Goal: Transaction & Acquisition: Purchase product/service

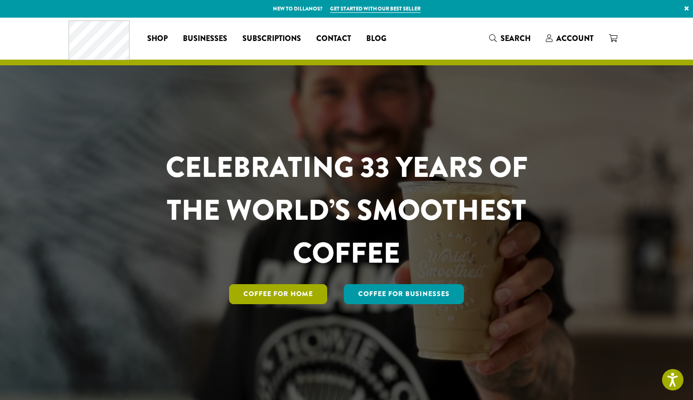
click at [276, 299] on link "Coffee for Home" at bounding box center [278, 294] width 98 height 20
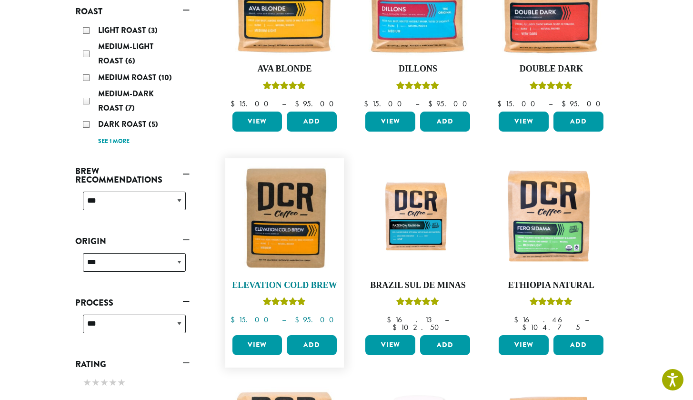
scroll to position [216, 0]
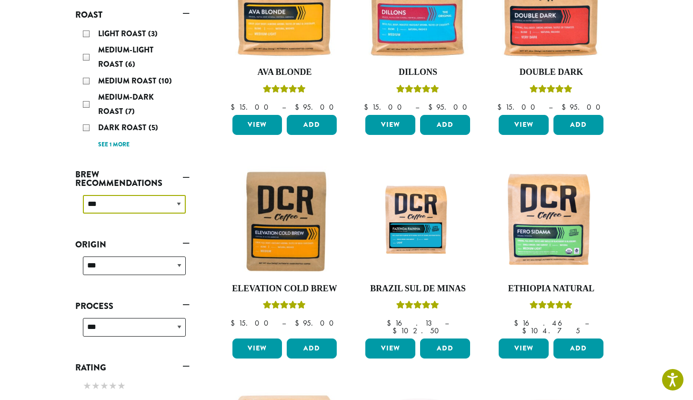
select select "********"
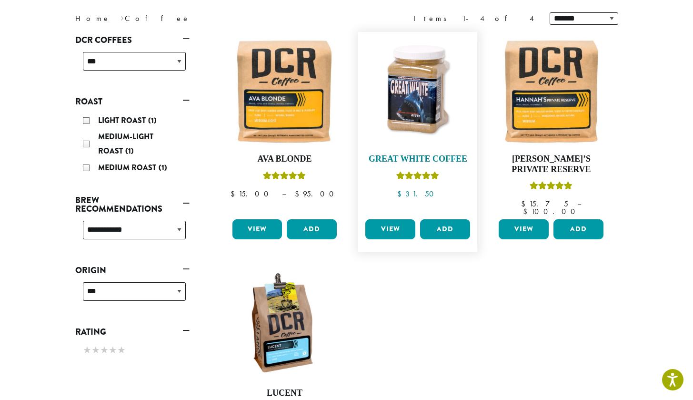
scroll to position [129, 0]
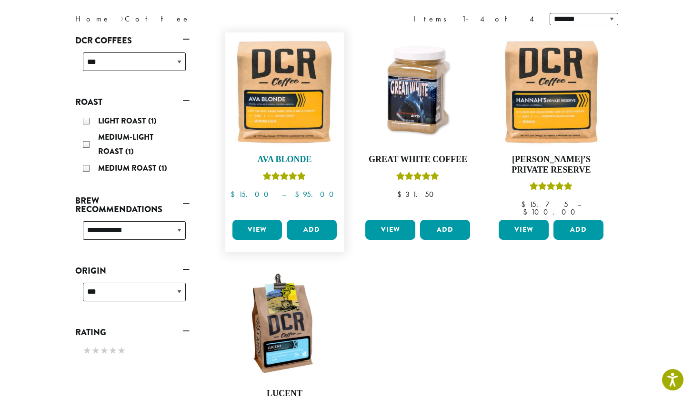
click at [296, 98] on img at bounding box center [285, 92] width 110 height 110
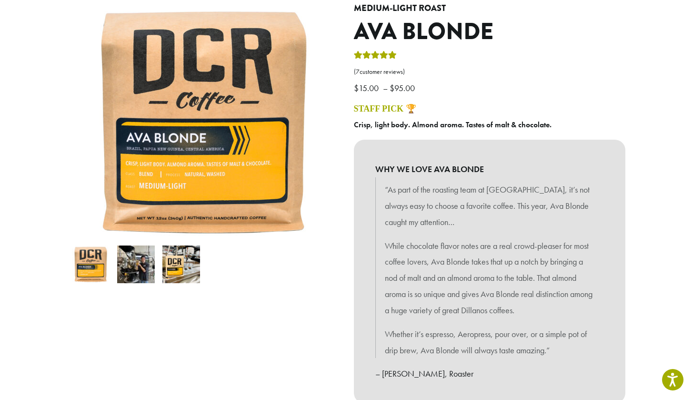
scroll to position [106, 0]
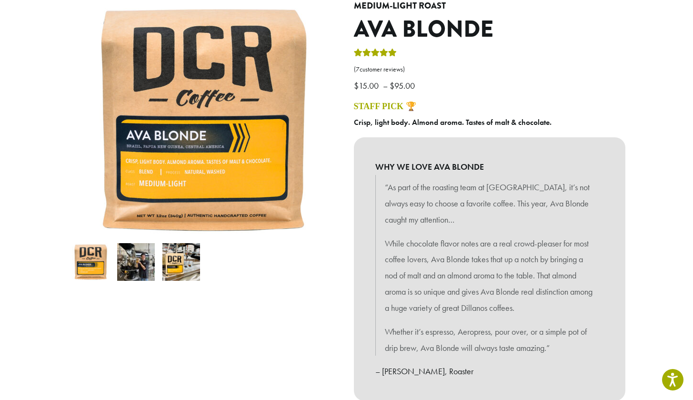
click at [391, 216] on p "“As part of the roasting team at Dillanos, it’s not always easy to choose a fav…" at bounding box center [490, 203] width 210 height 48
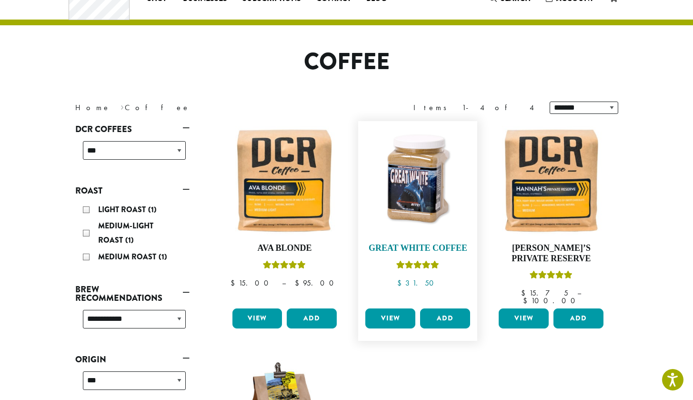
click at [398, 193] on img at bounding box center [418, 181] width 110 height 110
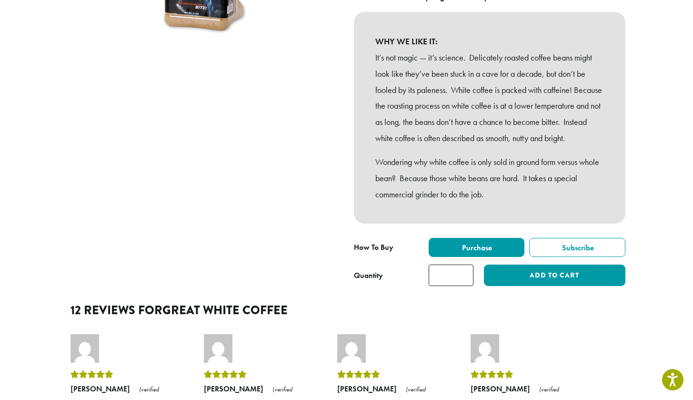
scroll to position [215, 0]
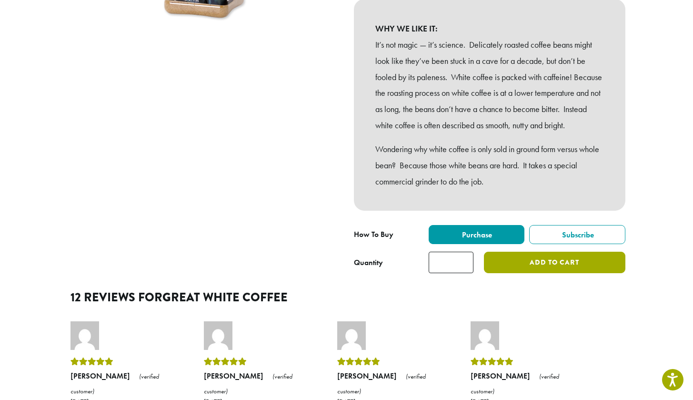
click at [506, 268] on button "Add to cart" at bounding box center [554, 261] width 141 height 21
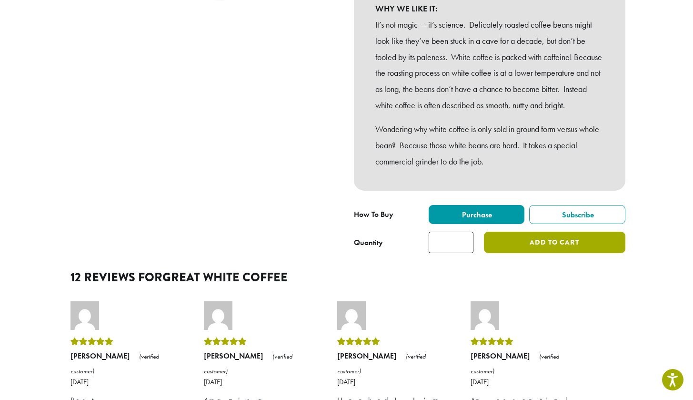
scroll to position [236, 0]
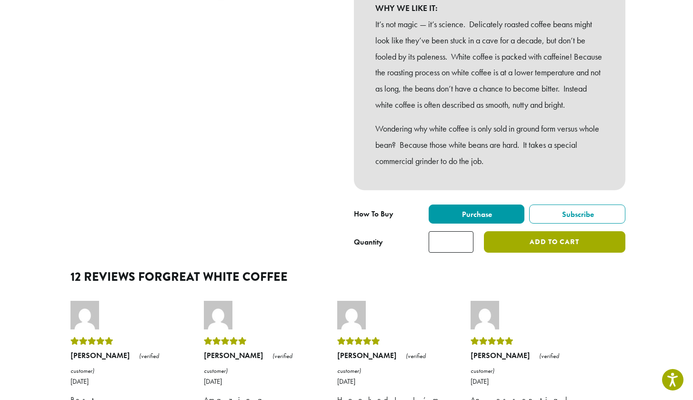
click at [490, 246] on button "Add to cart" at bounding box center [554, 241] width 141 height 21
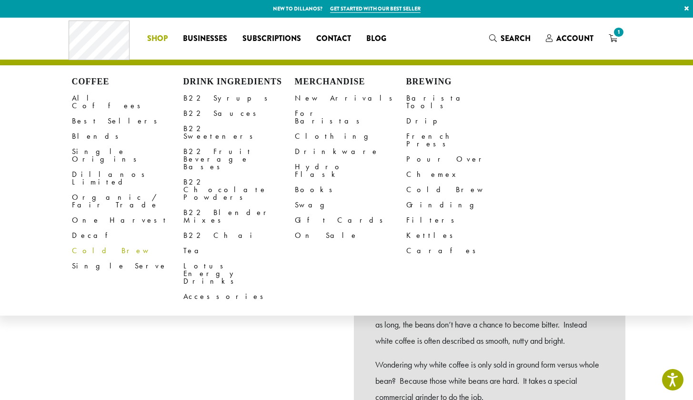
click at [73, 243] on link "Cold Brew" at bounding box center [127, 250] width 111 height 15
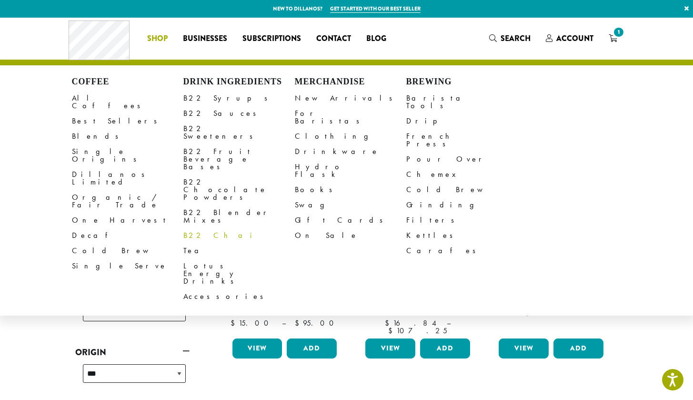
click at [196, 228] on link "B22 Chai" at bounding box center [238, 235] width 111 height 15
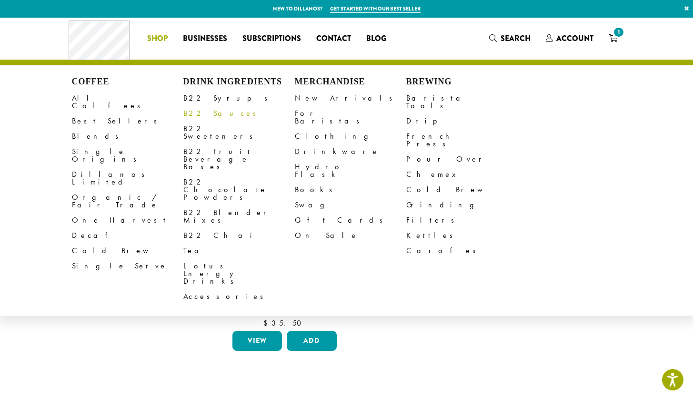
click at [200, 114] on link "B22 Sauces" at bounding box center [238, 113] width 111 height 15
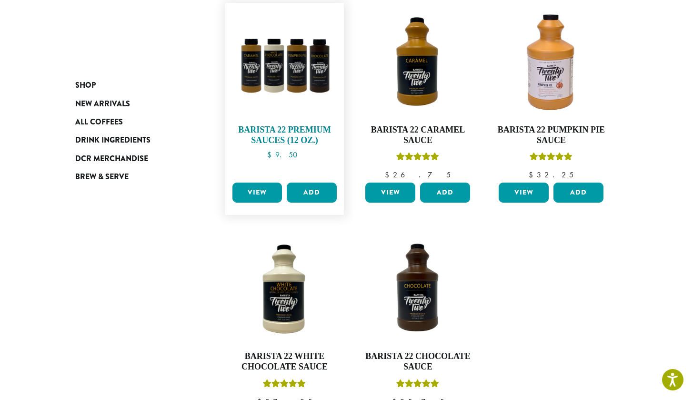
scroll to position [158, 0]
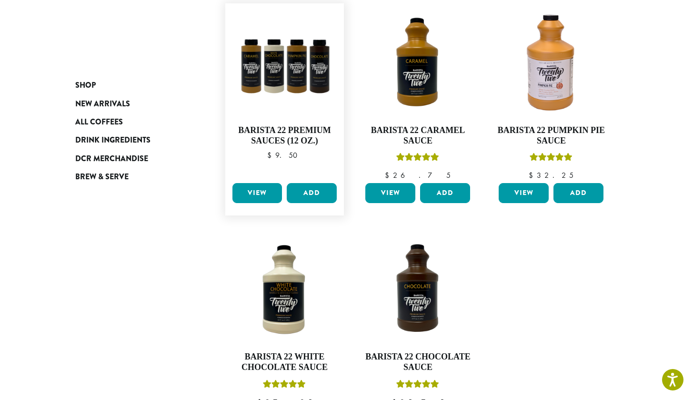
click at [260, 186] on link "View" at bounding box center [257, 193] width 50 height 20
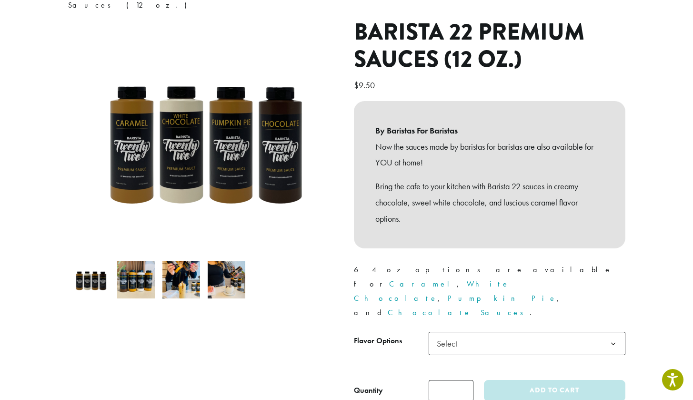
scroll to position [106, 0]
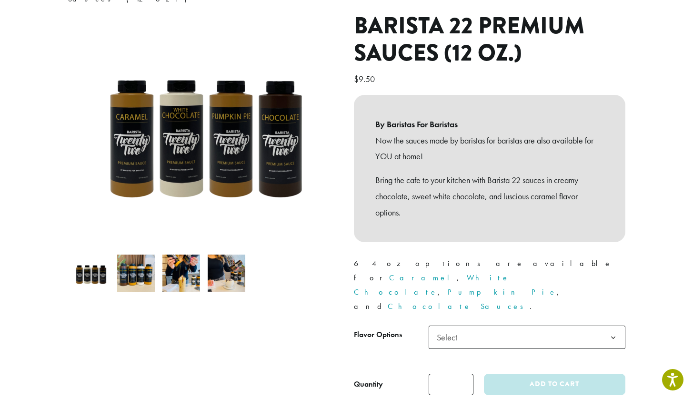
click at [457, 328] on span "Select" at bounding box center [450, 337] width 34 height 19
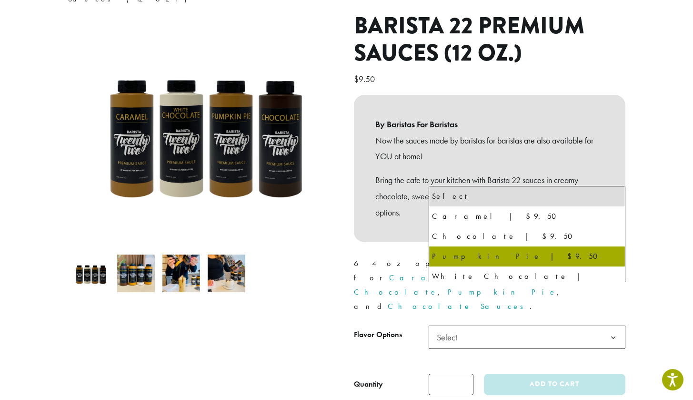
select select "**********"
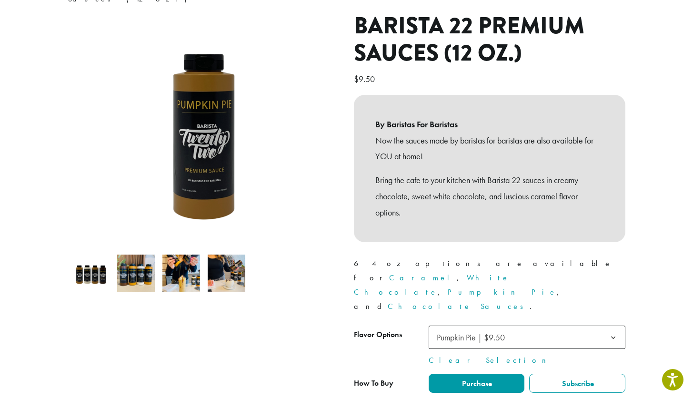
type input "*"
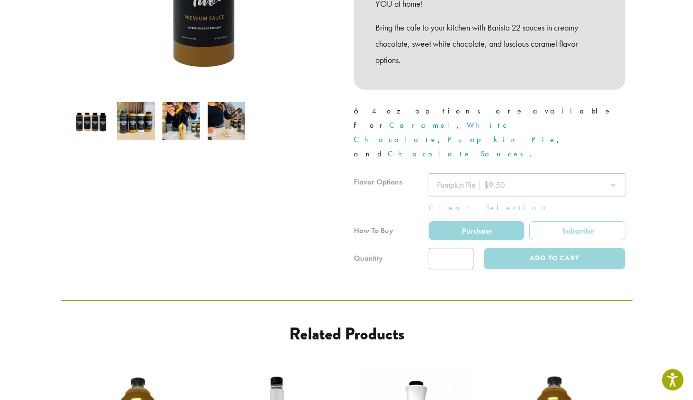
scroll to position [353, 0]
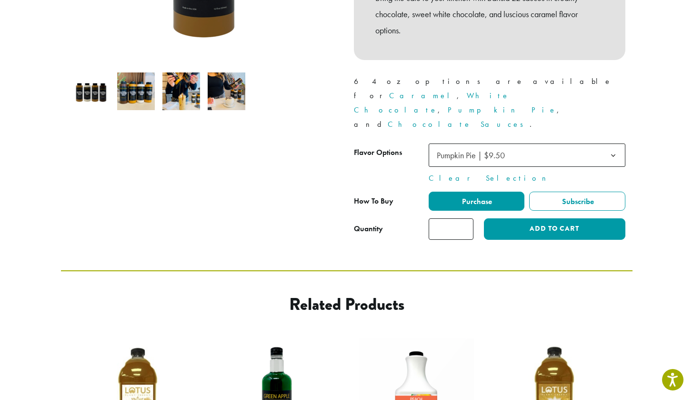
click at [510, 146] on span "Pumpkin Pie | $9.50" at bounding box center [473, 155] width 81 height 19
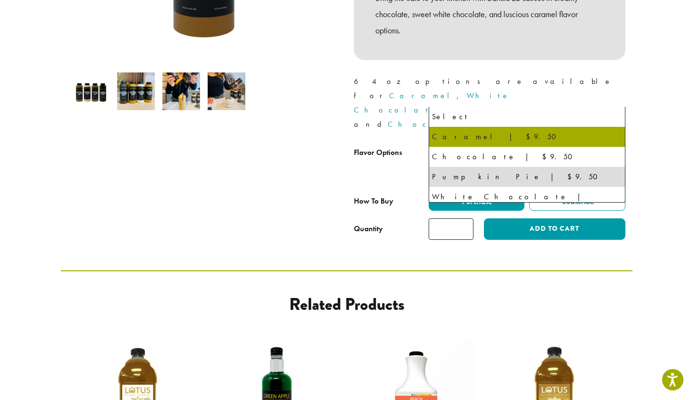
select select "*******"
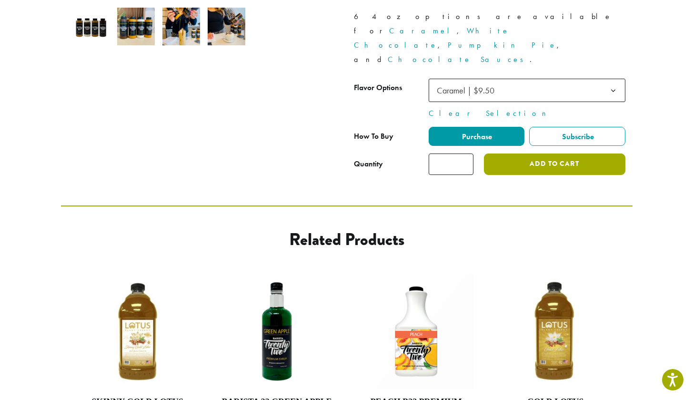
click at [506, 153] on button "Add to cart" at bounding box center [554, 163] width 141 height 21
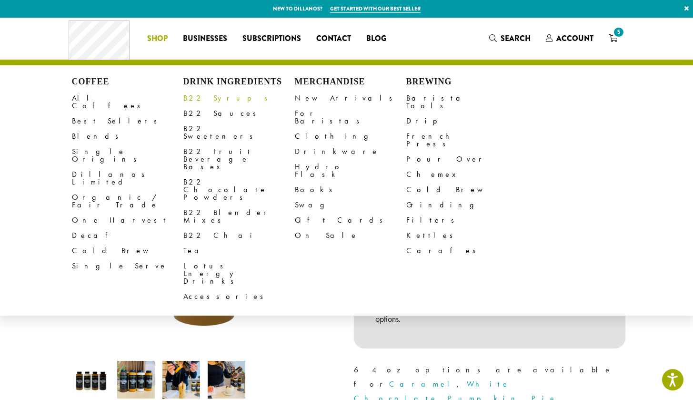
click at [189, 100] on link "B22 Syrups" at bounding box center [238, 97] width 111 height 15
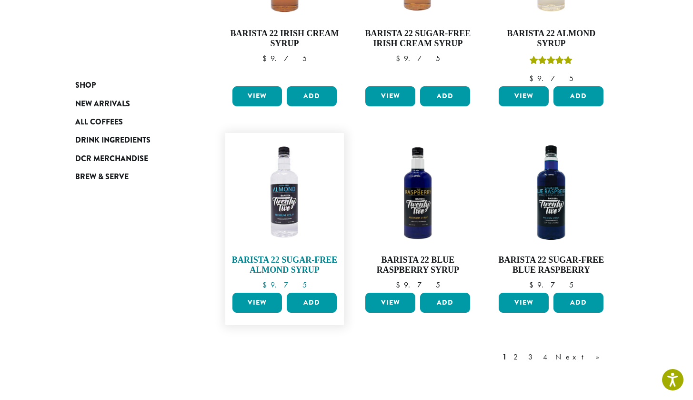
scroll to position [727, 0]
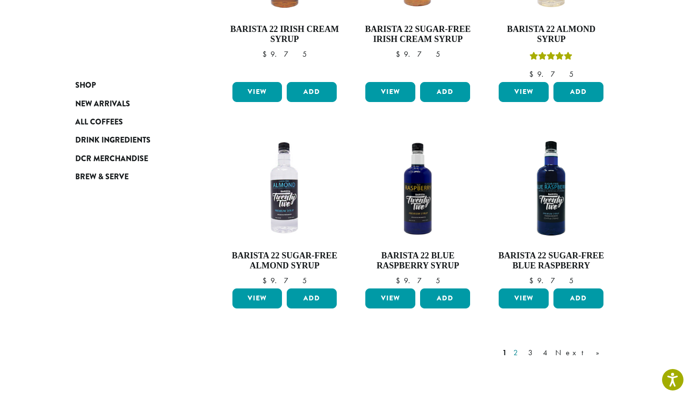
click at [523, 347] on link "2" at bounding box center [518, 352] width 12 height 11
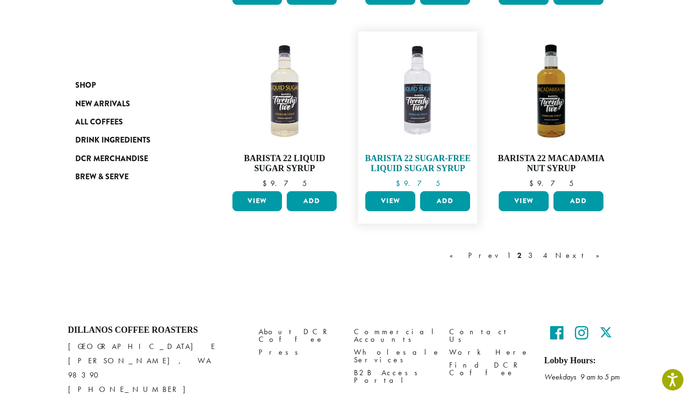
scroll to position [810, 0]
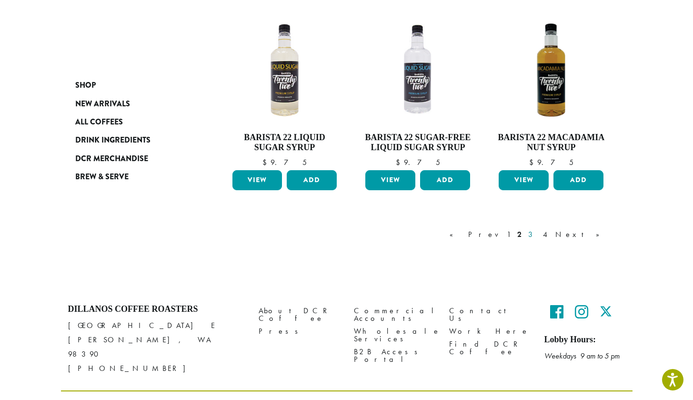
click at [538, 229] on link "3" at bounding box center [532, 234] width 12 height 11
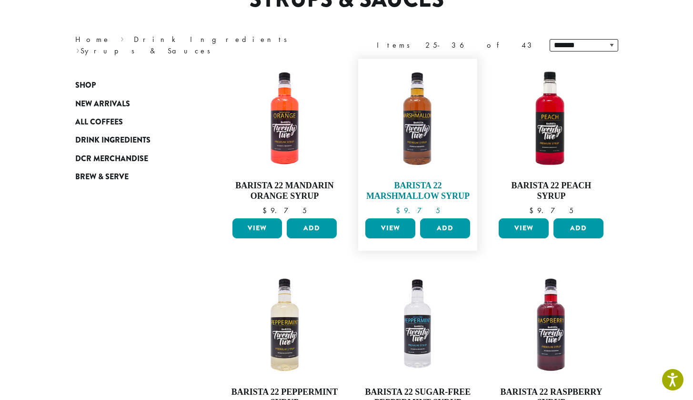
scroll to position [106, 0]
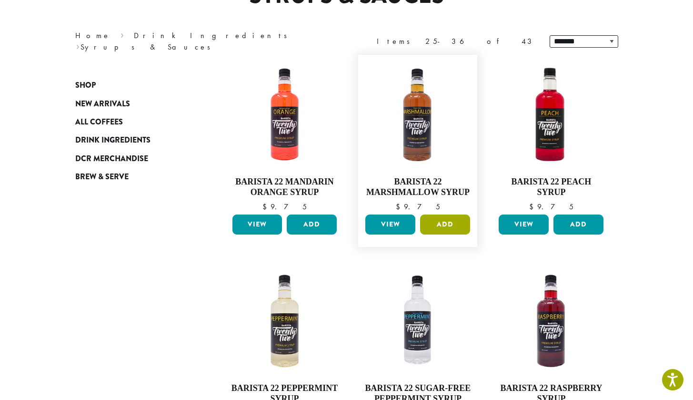
click at [440, 217] on button "Add" at bounding box center [445, 224] width 50 height 20
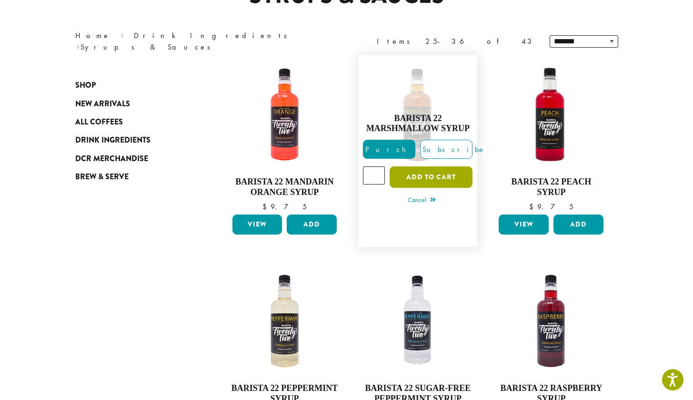
click at [434, 176] on button "Add to cart" at bounding box center [431, 176] width 83 height 21
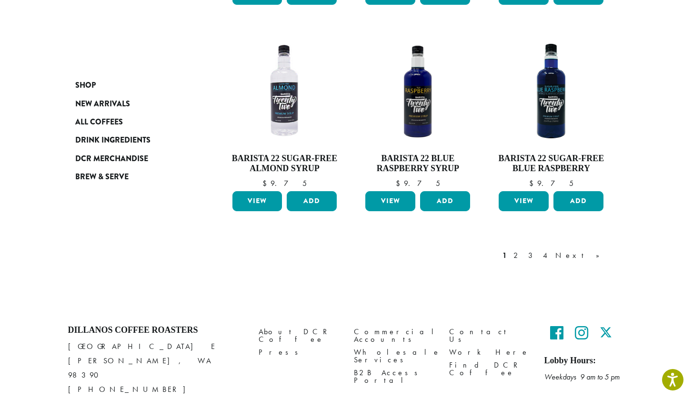
scroll to position [888, 0]
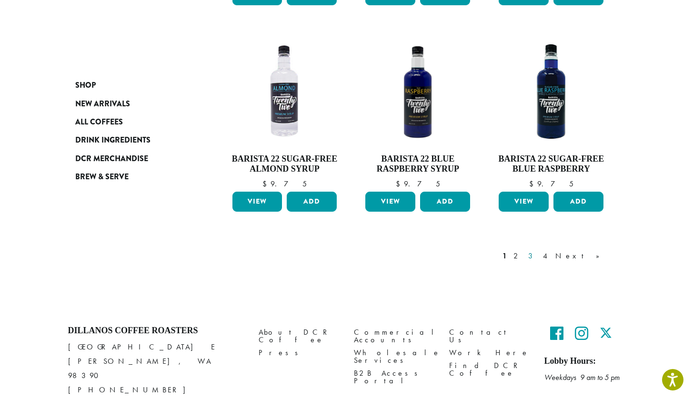
click at [538, 250] on link "3" at bounding box center [532, 255] width 12 height 11
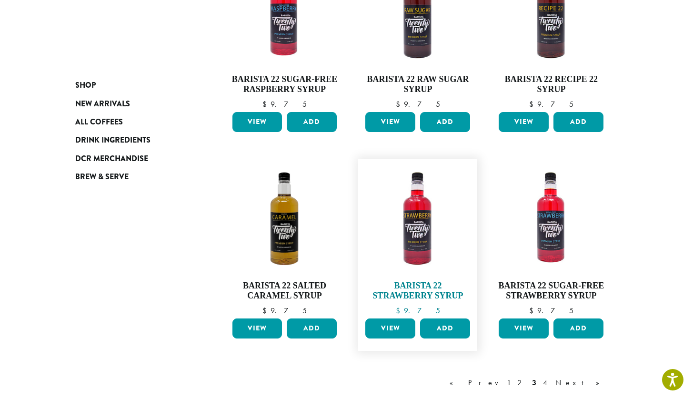
scroll to position [625, 0]
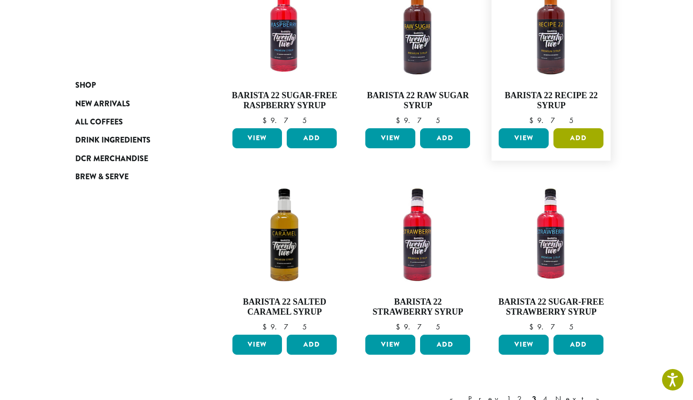
click at [562, 140] on button "Add" at bounding box center [578, 138] width 50 height 20
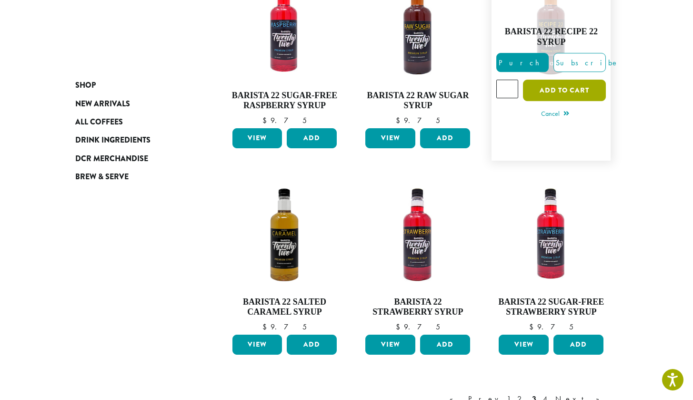
click at [550, 86] on button "Add to cart" at bounding box center [564, 90] width 83 height 21
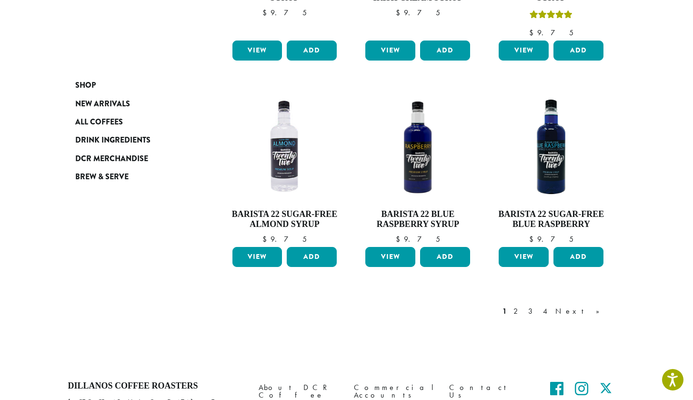
scroll to position [795, 0]
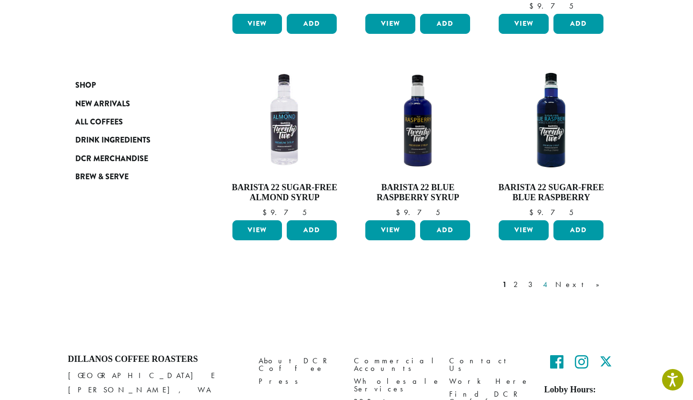
click at [551, 279] on link "4" at bounding box center [546, 284] width 10 height 11
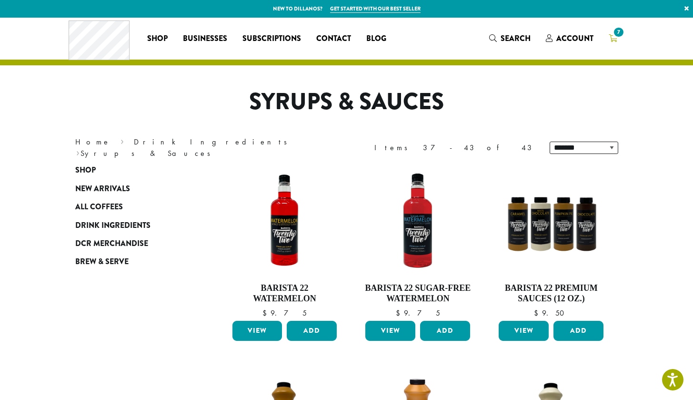
click at [611, 43] on span "7" at bounding box center [613, 39] width 9 height 12
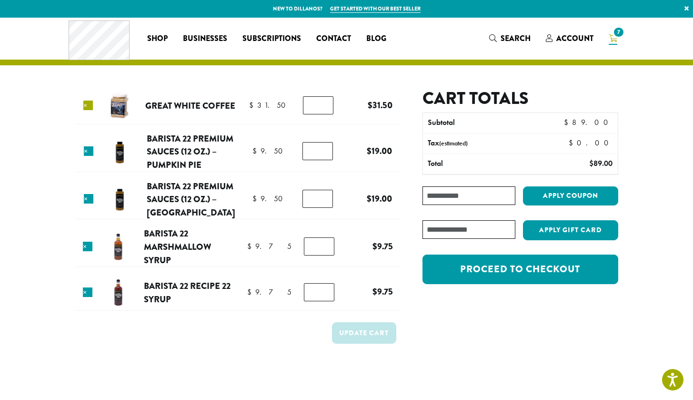
click at [88, 101] on link "×" at bounding box center [88, 106] width 10 height 10
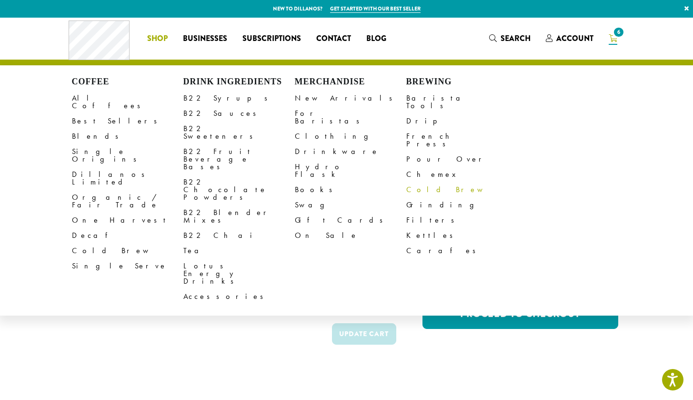
click at [414, 182] on link "Cold Brew" at bounding box center [461, 189] width 111 height 15
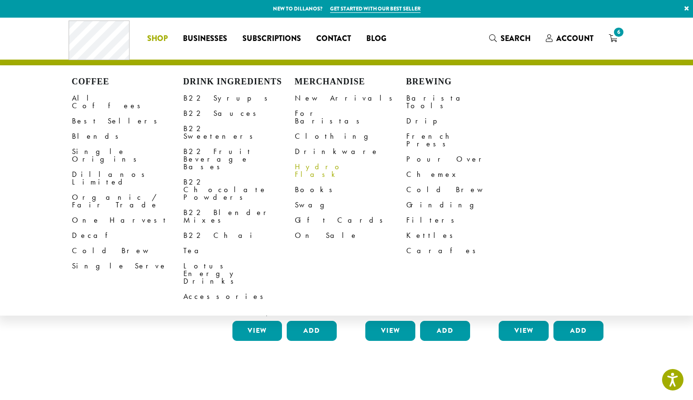
click at [319, 159] on link "Hydro Flask" at bounding box center [350, 170] width 111 height 23
click at [304, 197] on link "Swag" at bounding box center [350, 204] width 111 height 15
click at [306, 228] on link "On Sale" at bounding box center [350, 235] width 111 height 15
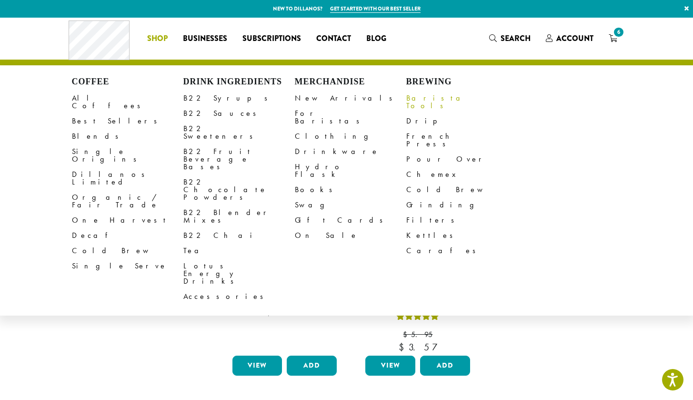
click at [437, 101] on link "Barista Tools" at bounding box center [461, 101] width 111 height 23
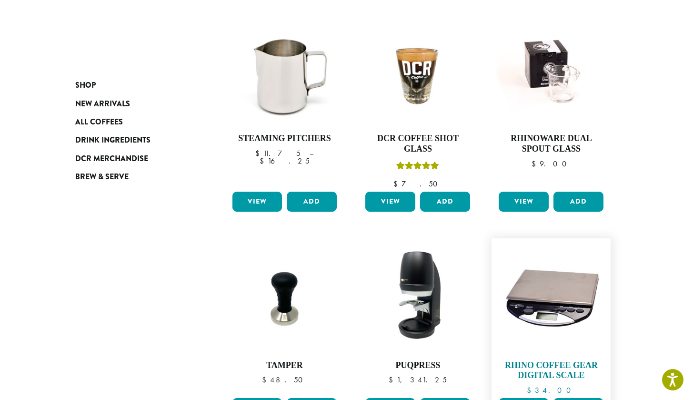
scroll to position [343, 0]
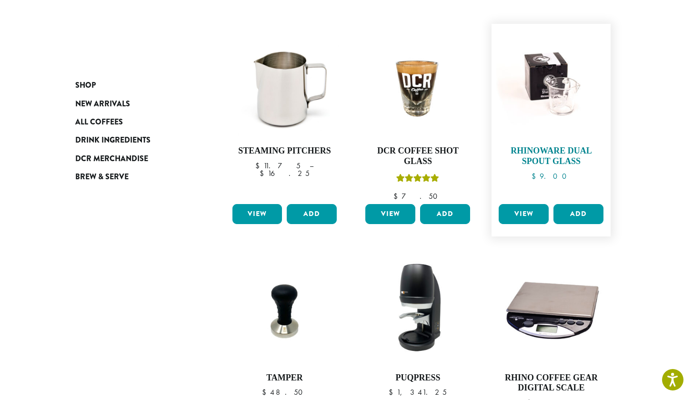
click at [531, 148] on h4 "Rhinoware Dual Spout Glass" at bounding box center [551, 156] width 110 height 20
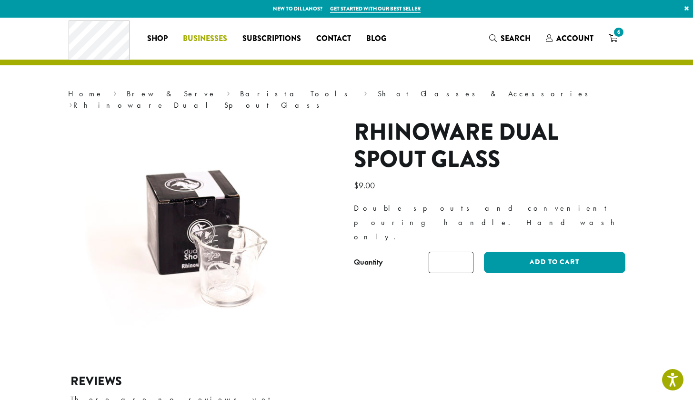
click at [219, 37] on span "Businesses" at bounding box center [205, 39] width 44 height 12
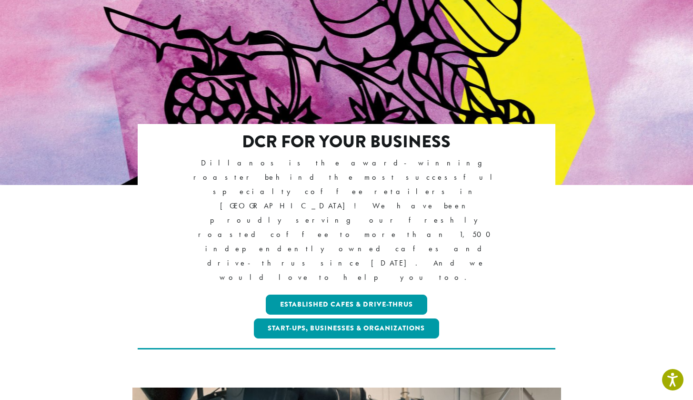
scroll to position [20, 0]
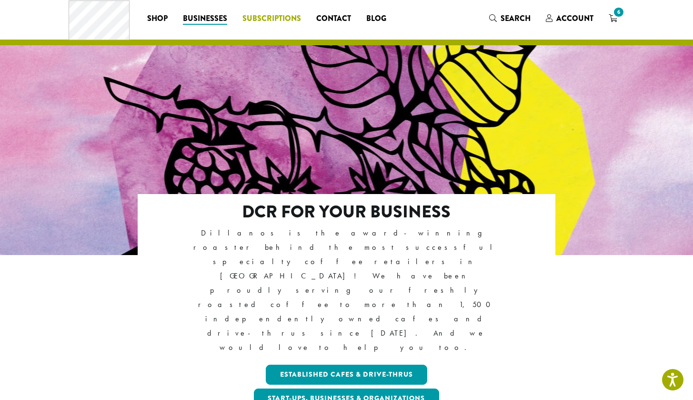
click at [271, 22] on span "Subscriptions" at bounding box center [271, 19] width 59 height 12
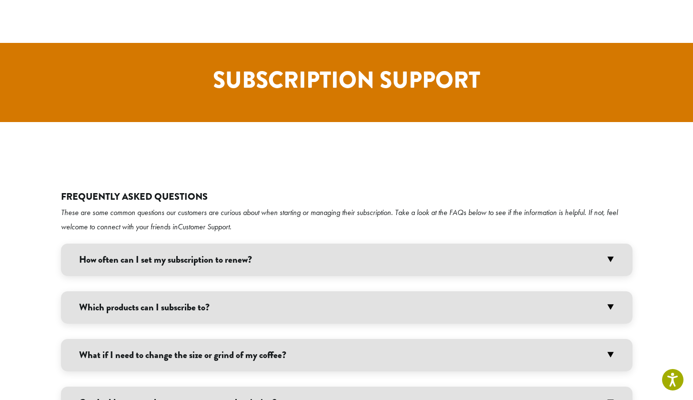
scroll to position [1714, 0]
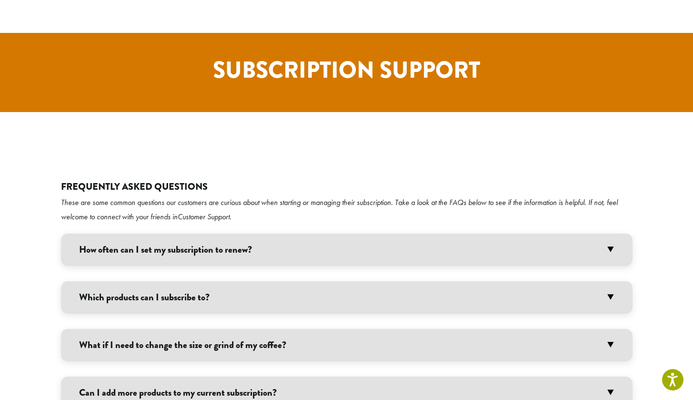
click at [276, 233] on h3 "How often can I set my subscription to renew?" at bounding box center [347, 249] width 572 height 32
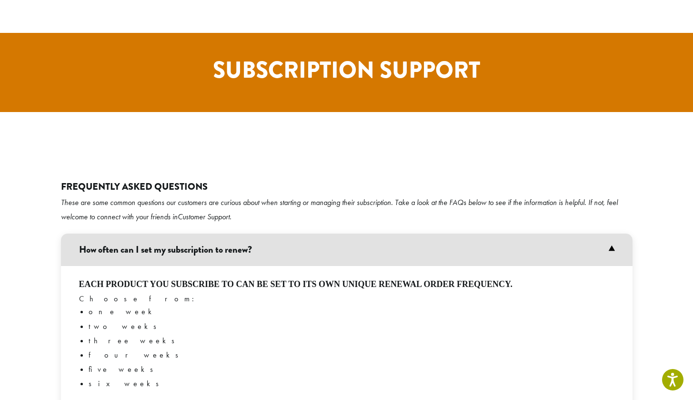
click at [276, 233] on h3 "How often can I set my subscription to renew?" at bounding box center [347, 249] width 572 height 32
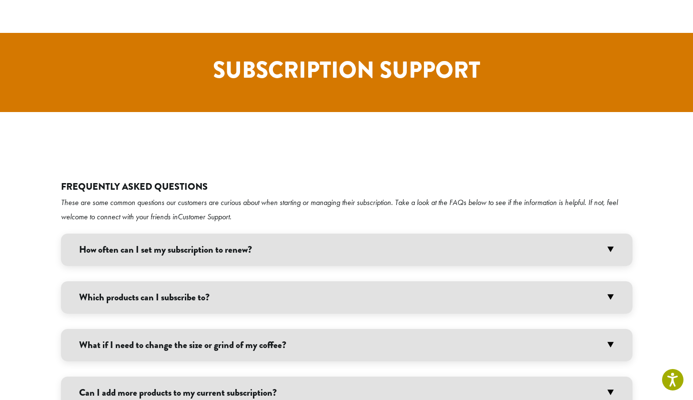
click at [255, 281] on h3 "Which products can I subscribe to?" at bounding box center [347, 297] width 572 height 32
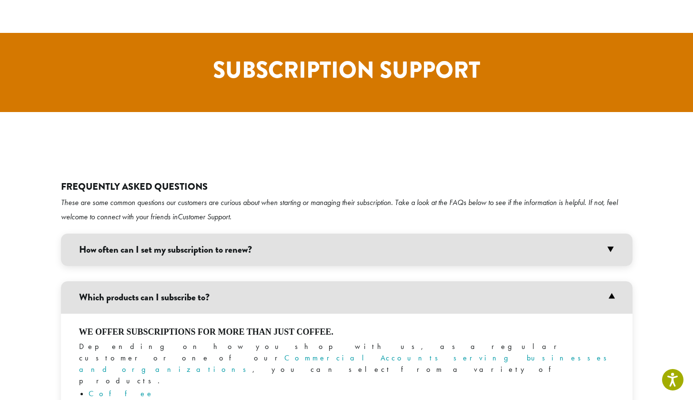
click at [255, 281] on h3 "Which products can I subscribe to?" at bounding box center [347, 297] width 572 height 32
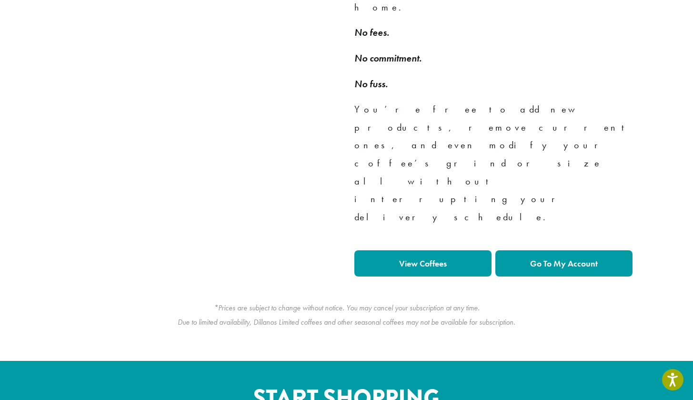
scroll to position [811, 0]
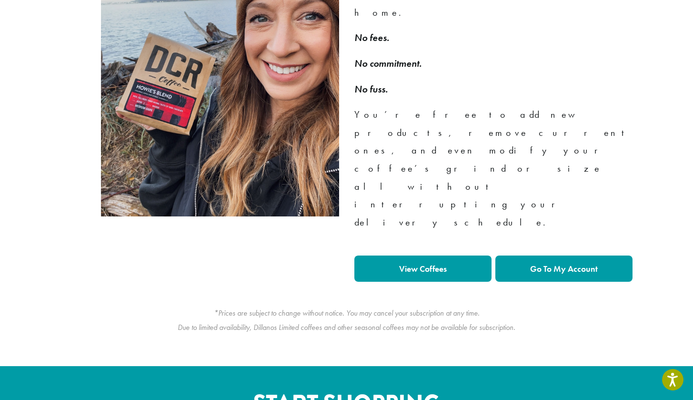
click at [445, 263] on strong "View Coffees" at bounding box center [423, 268] width 48 height 11
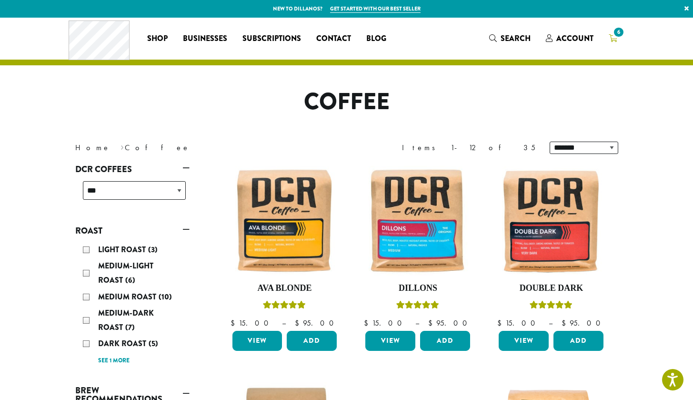
click at [620, 38] on span "6" at bounding box center [618, 32] width 13 height 13
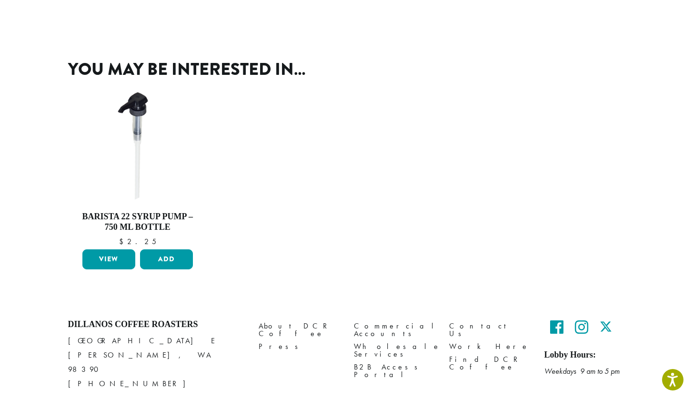
scroll to position [330, 0]
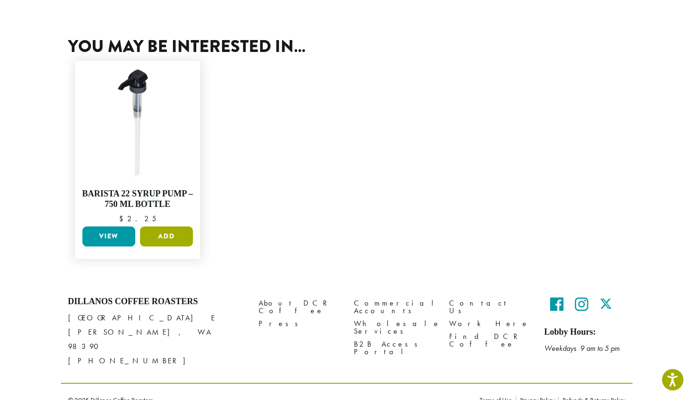
click at [158, 236] on button "Add" at bounding box center [166, 236] width 53 height 20
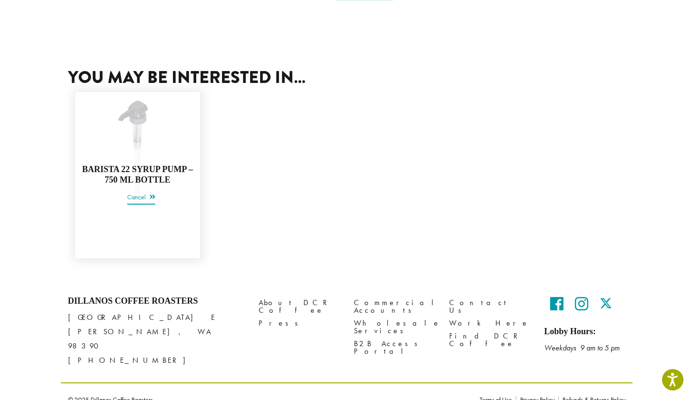
scroll to position [299, 0]
click at [255, 165] on ul "Barista 22 Syrup Pump – 750 ml bottle $ 2.25 Barista 22 Syrup Pump – 750 ml bot…" at bounding box center [346, 175] width 557 height 181
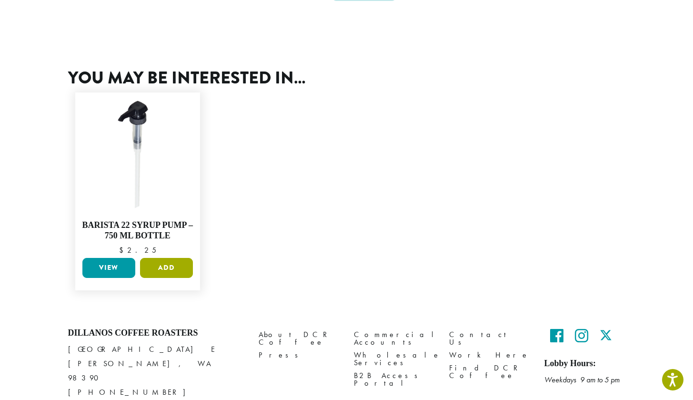
click at [186, 258] on button "Add" at bounding box center [166, 268] width 53 height 20
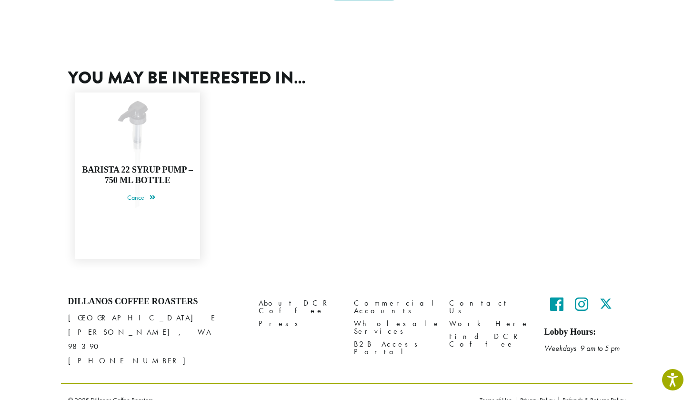
click at [185, 240] on link "Barista 22 Syrup Pump – 750 ml bottle $ 2.25" at bounding box center [138, 175] width 116 height 157
